Goal: Go to known website: Go to known website

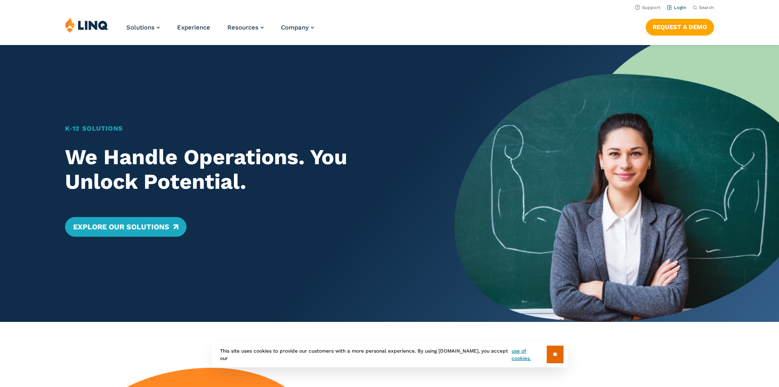
click at [677, 7] on link "Login" at bounding box center [676, 7] width 19 height 5
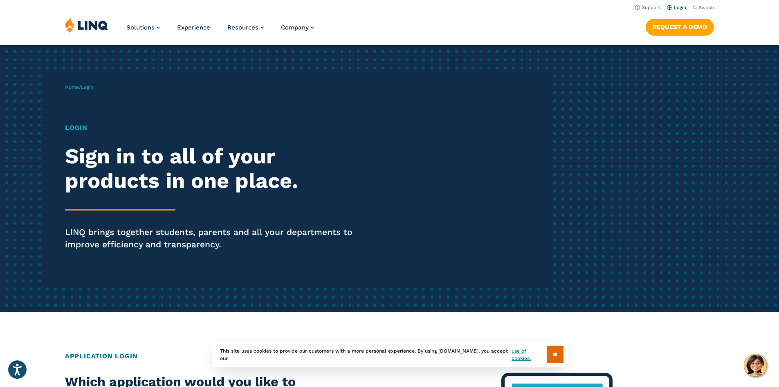
click at [678, 7] on link "Login" at bounding box center [676, 7] width 19 height 5
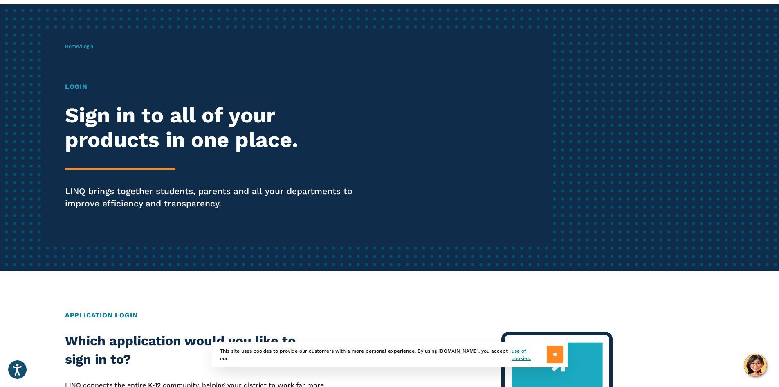
click at [555, 353] on input "**" at bounding box center [555, 354] width 17 height 18
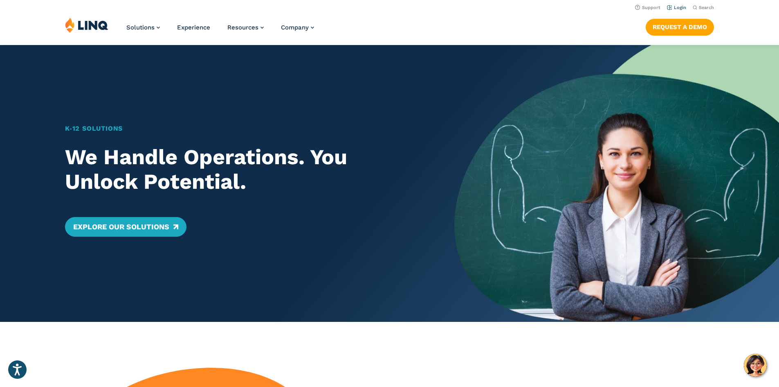
click at [675, 8] on link "Login" at bounding box center [676, 7] width 19 height 5
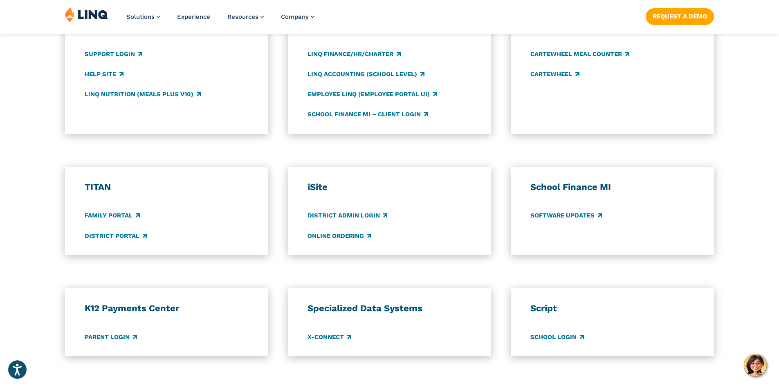
scroll to position [491, 0]
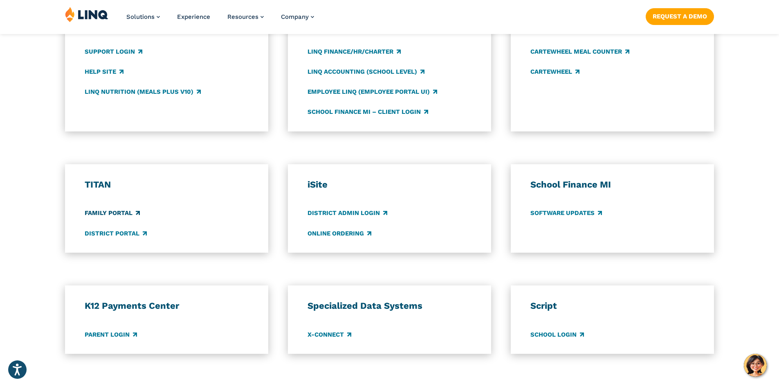
click at [110, 214] on link "Family Portal" at bounding box center [112, 213] width 55 height 9
